Goal: Task Accomplishment & Management: Complete application form

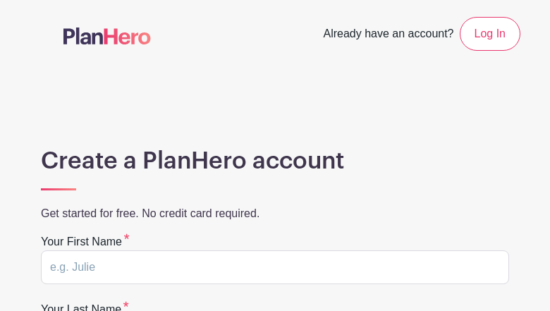
type input "sbQByQWZJAZbIE"
type input "vdTduLBrAfHNS"
type input "shuy_00@yahoo.com"
